Goal: Download file/media

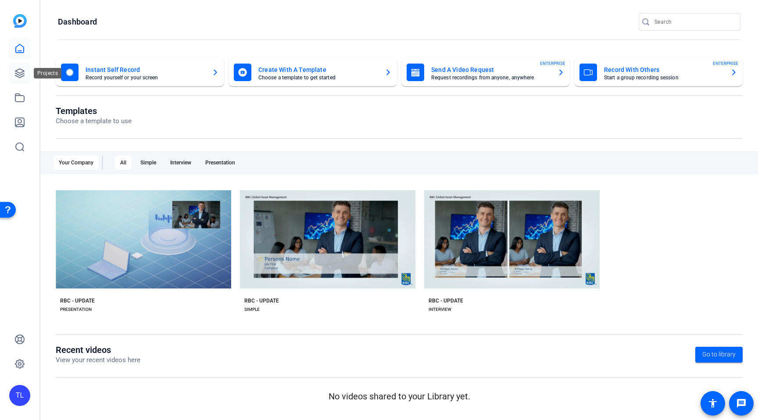
click at [18, 70] on icon at bounding box center [19, 73] width 11 height 11
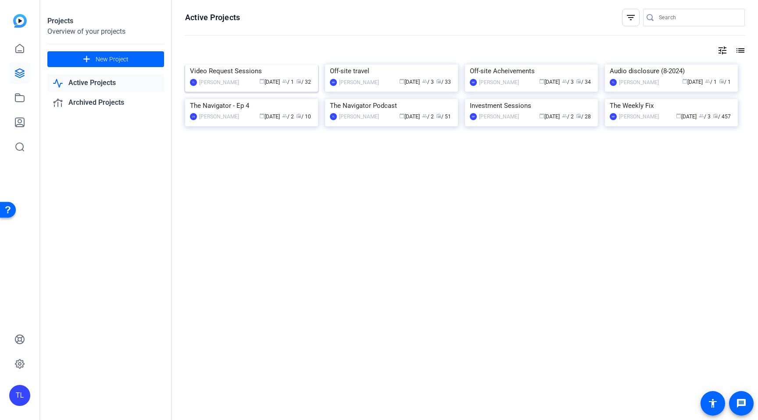
click at [242, 72] on div "Video Request Sessions" at bounding box center [251, 70] width 123 height 13
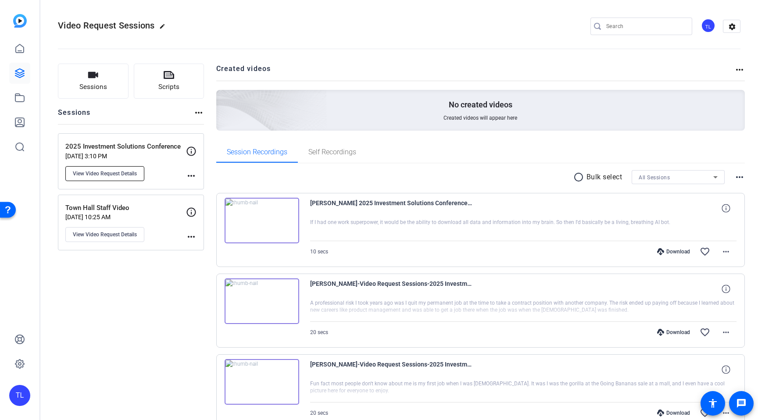
click at [109, 172] on span "View Video Request Details" at bounding box center [105, 173] width 64 height 7
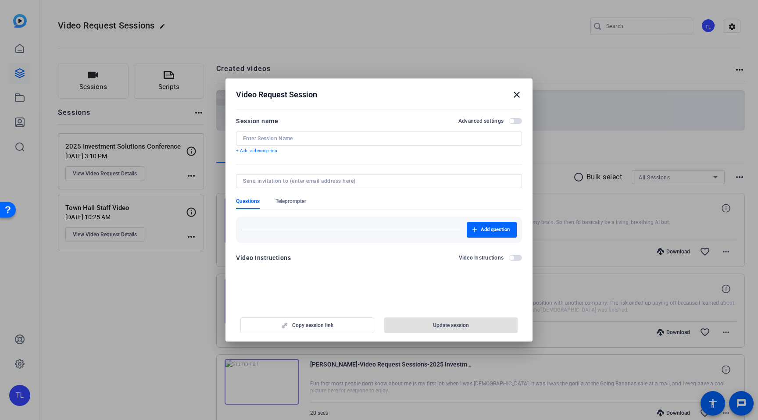
type input "2025 Investment Solutions Conference"
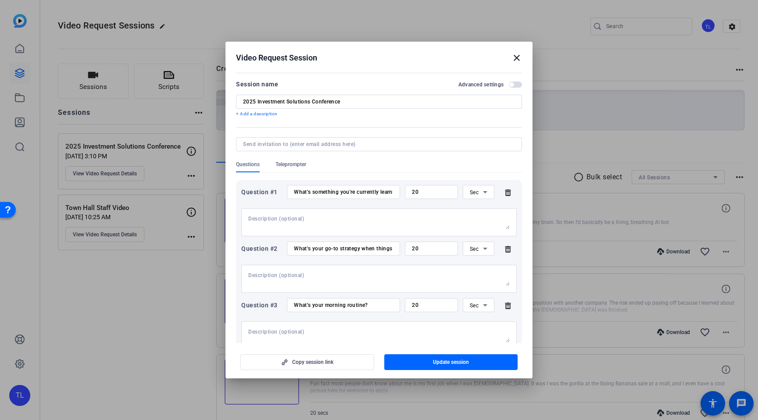
drag, startPoint x: 518, startPoint y: 58, endPoint x: 495, endPoint y: 68, distance: 24.9
click at [518, 58] on mat-icon "close" at bounding box center [516, 58] width 11 height 11
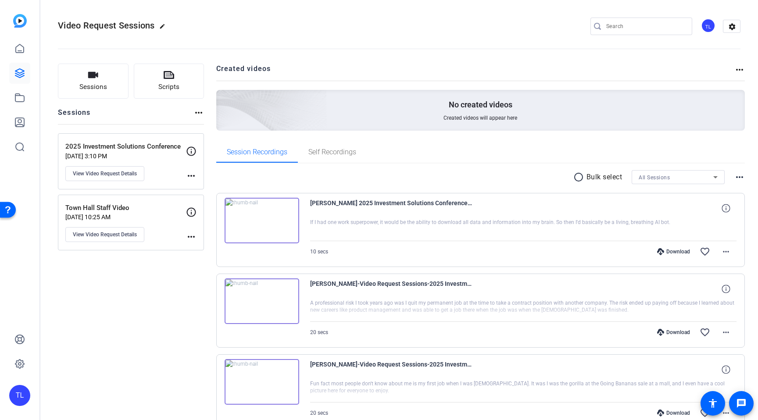
click at [127, 147] on p "2025 Investment Solutions Conference" at bounding box center [125, 147] width 121 height 10
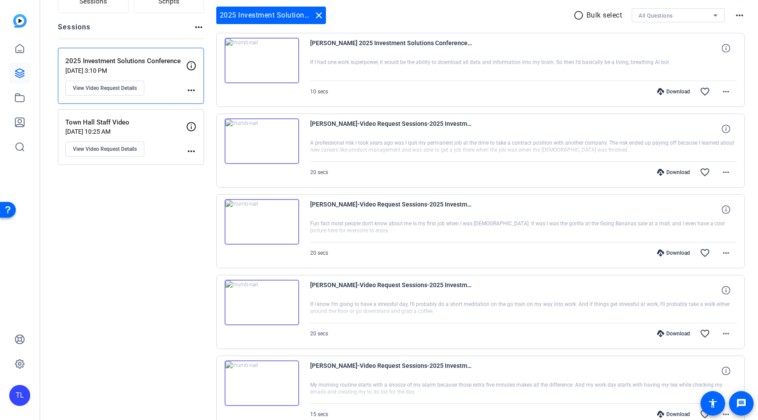
scroll to position [86, 0]
click at [726, 333] on mat-icon "more_horiz" at bounding box center [726, 333] width 11 height 11
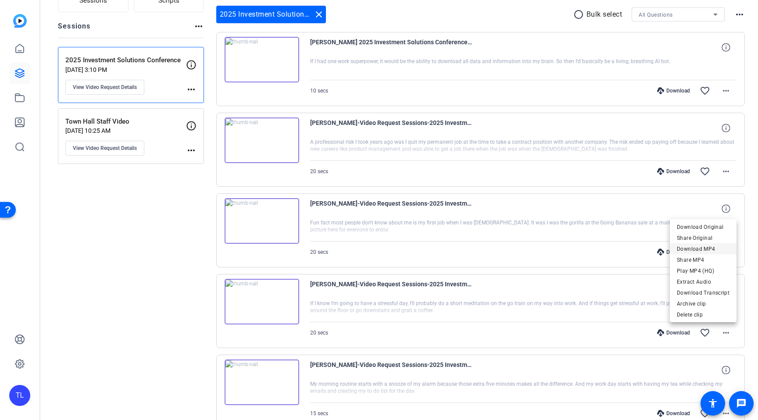
click at [692, 249] on span "Download MP4" at bounding box center [703, 249] width 53 height 11
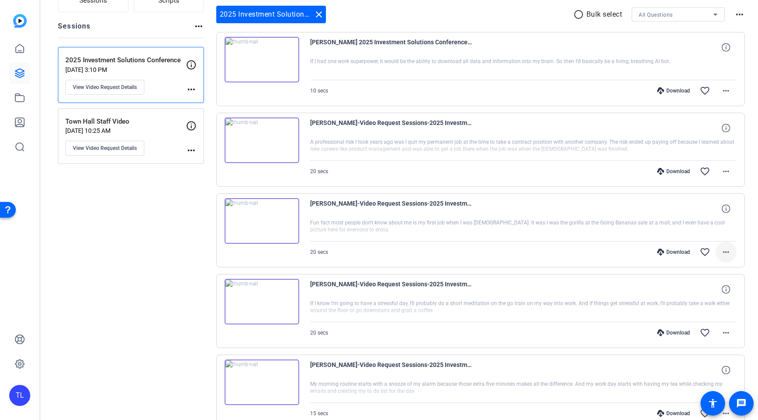
click at [726, 253] on mat-icon "more_horiz" at bounding box center [726, 252] width 11 height 11
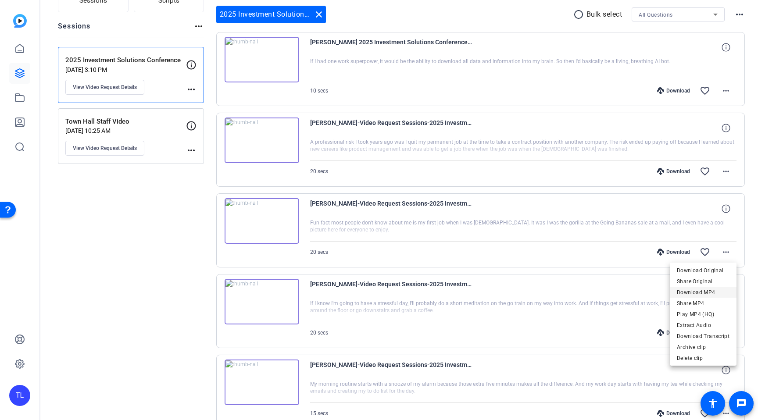
click at [707, 292] on span "Download MP4" at bounding box center [703, 292] width 53 height 11
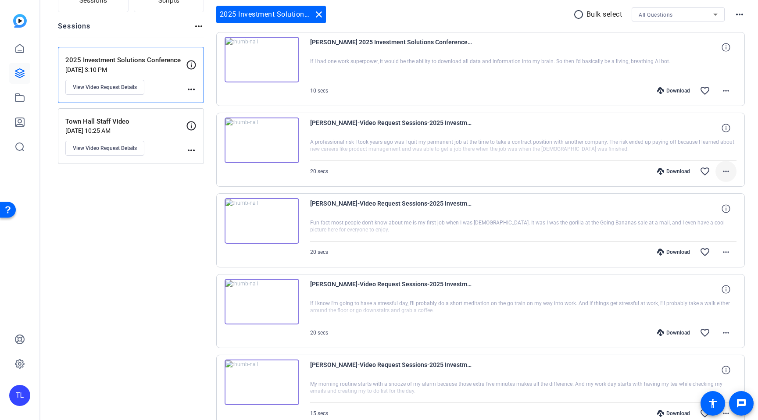
click at [724, 171] on mat-icon "more_horiz" at bounding box center [726, 171] width 11 height 11
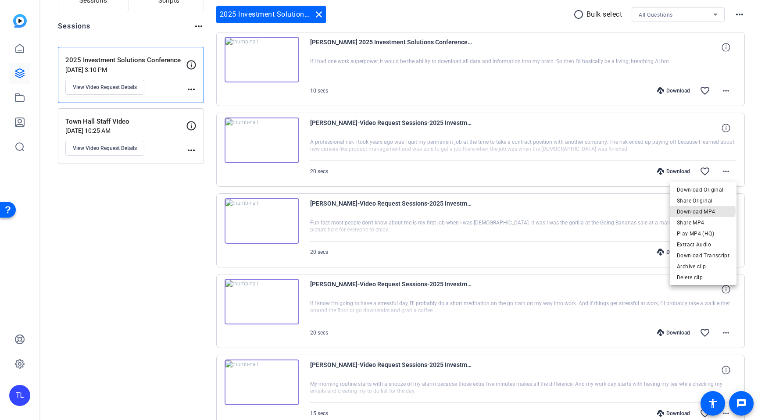
click at [704, 211] on span "Download MP4" at bounding box center [703, 212] width 53 height 11
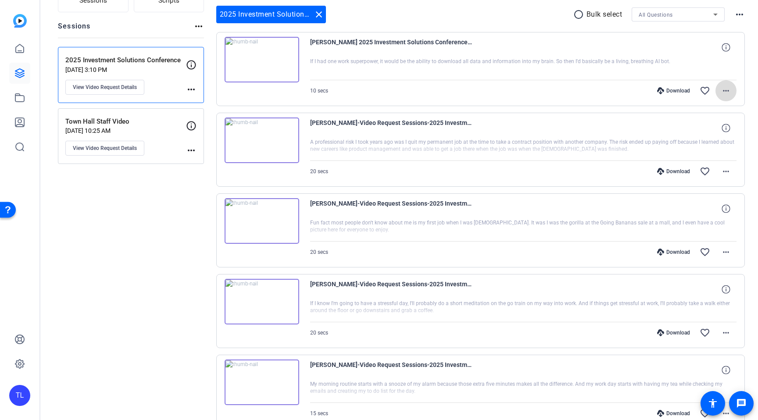
click at [727, 91] on mat-icon "more_horiz" at bounding box center [726, 91] width 11 height 11
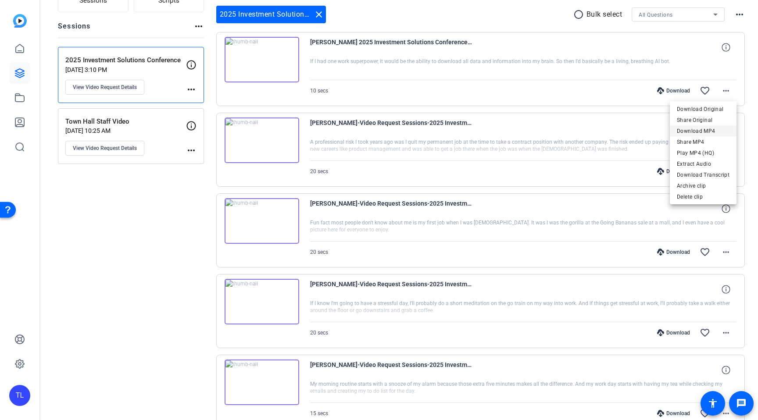
click at [705, 131] on span "Download MP4" at bounding box center [703, 131] width 53 height 11
